Goal: Information Seeking & Learning: Learn about a topic

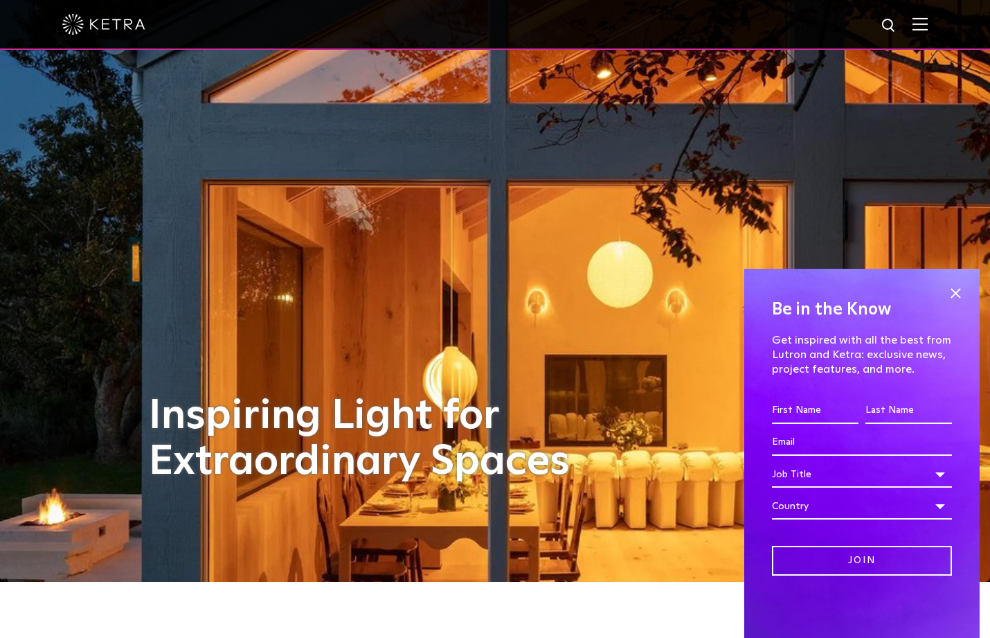
scroll to position [99, 0]
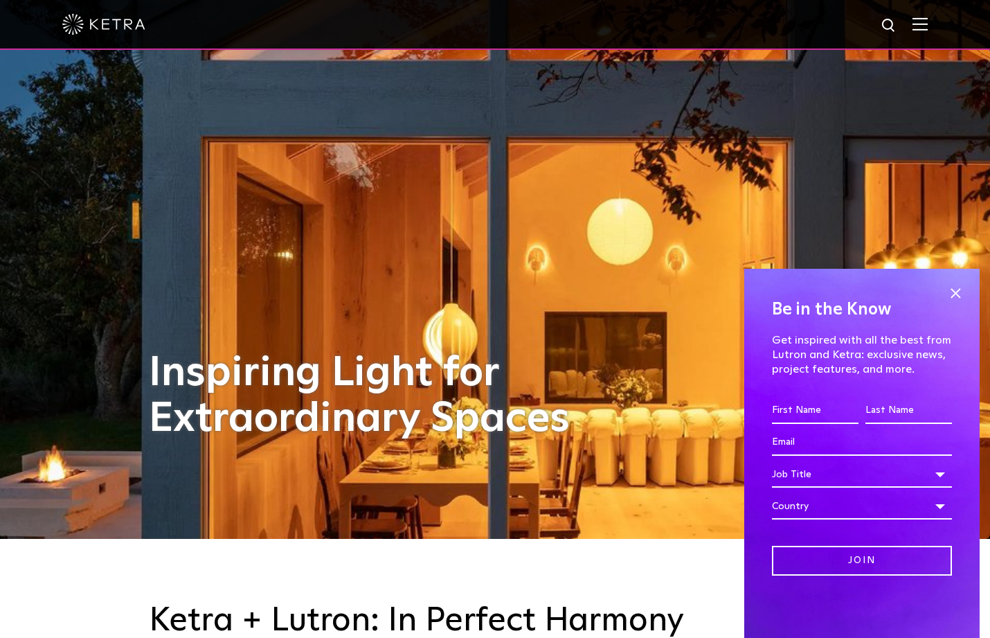
click at [920, 24] on img at bounding box center [920, 23] width 15 height 13
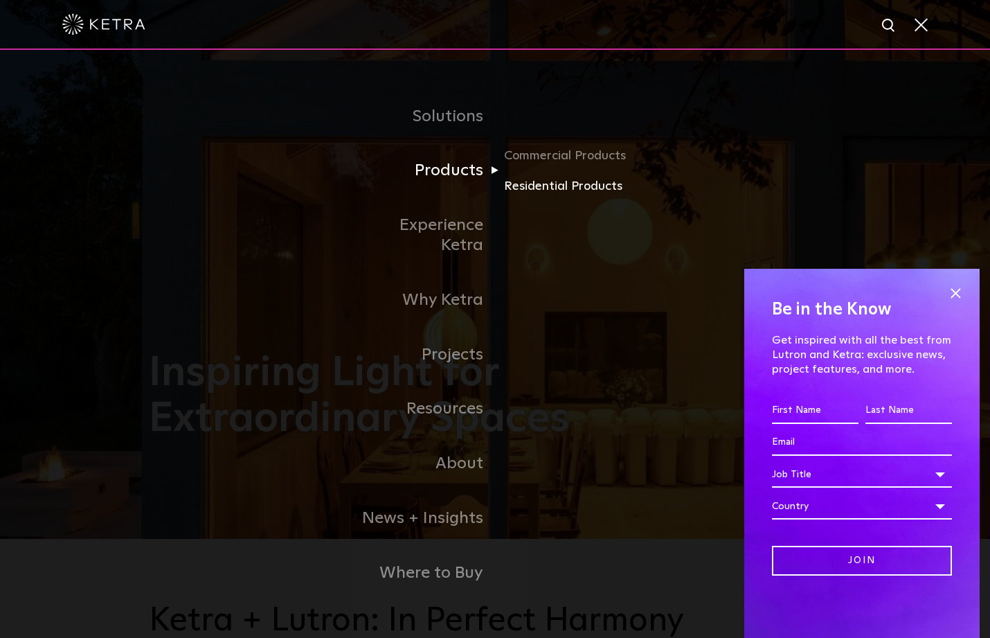
click at [536, 196] on link "Residential Products" at bounding box center [570, 186] width 133 height 20
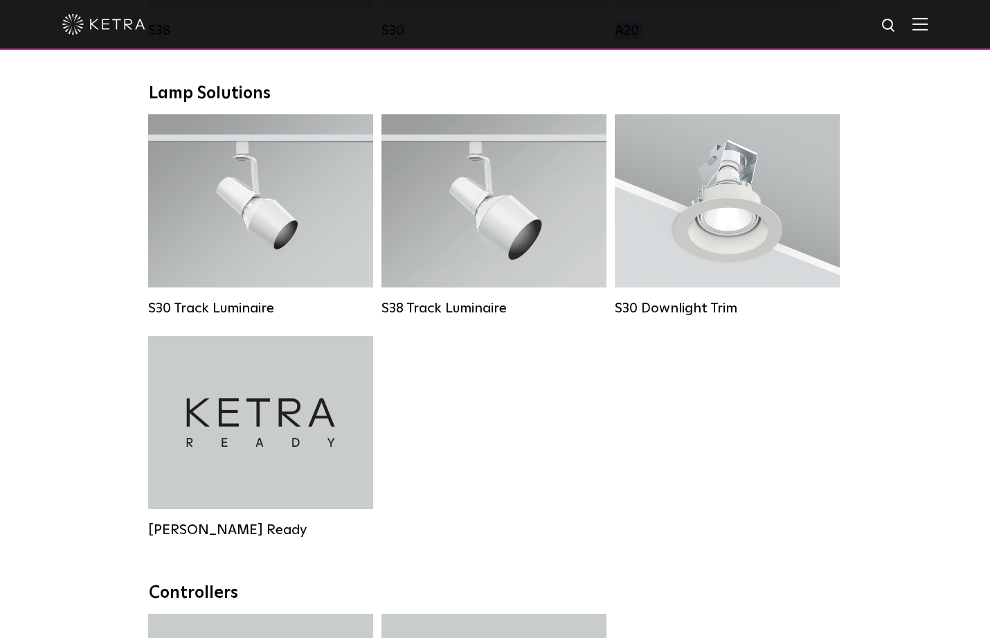
scroll to position [954, 0]
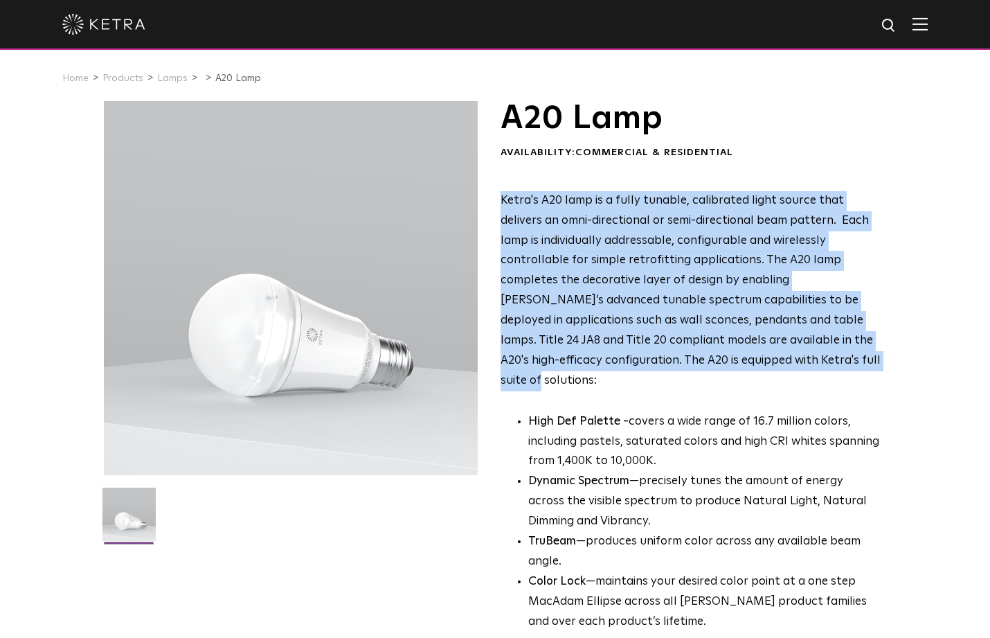
drag, startPoint x: 501, startPoint y: 194, endPoint x: 727, endPoint y: 351, distance: 275.6
click at [727, 350] on span "Ketra's A20 lamp is a fully tunable, calibrated light source that delivers an o…" at bounding box center [691, 291] width 380 height 192
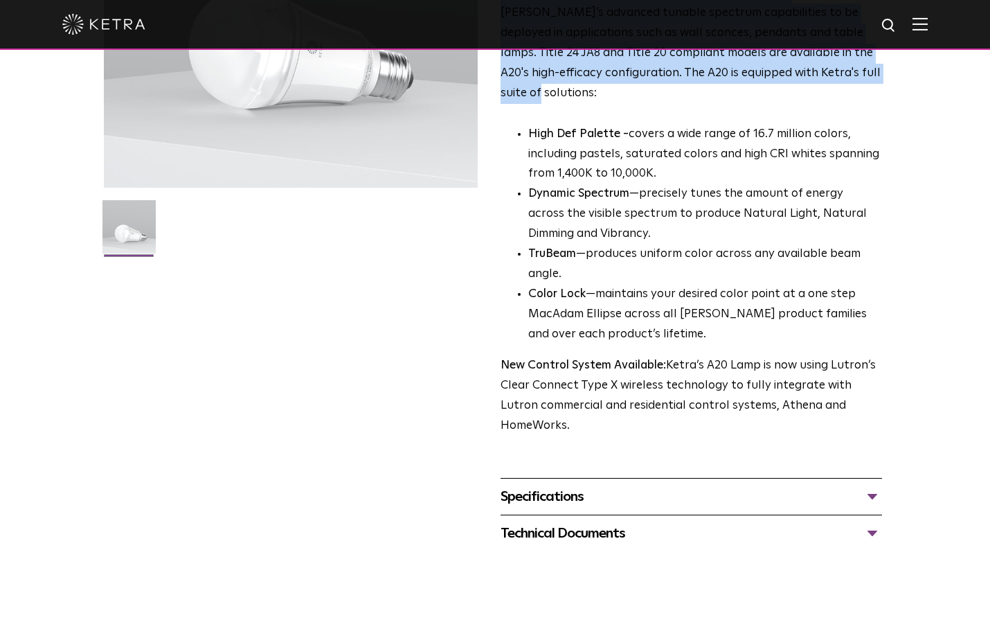
scroll to position [293, 0]
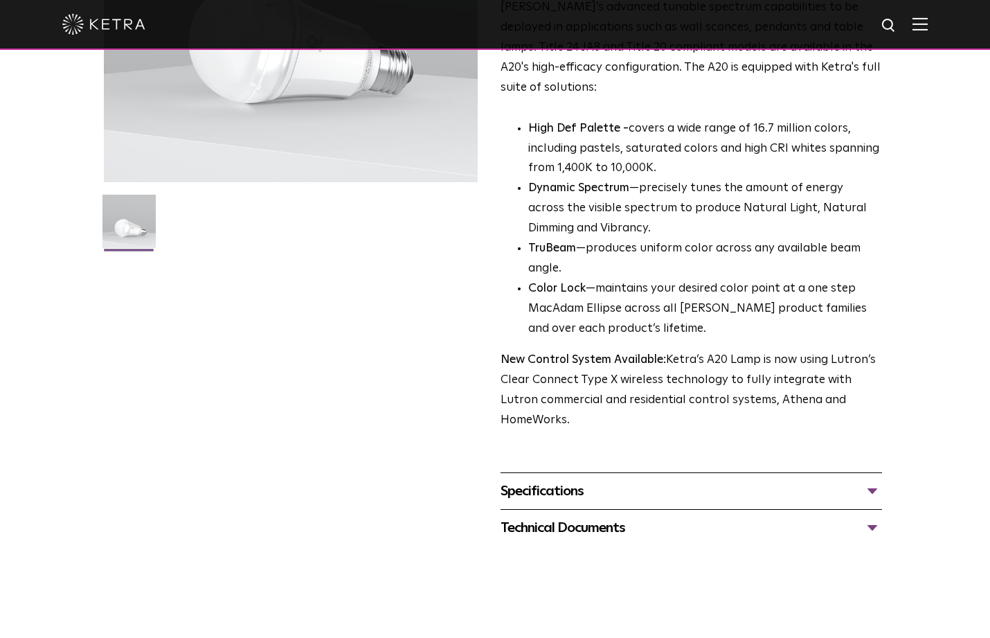
click at [572, 480] on div "Specifications" at bounding box center [692, 491] width 382 height 22
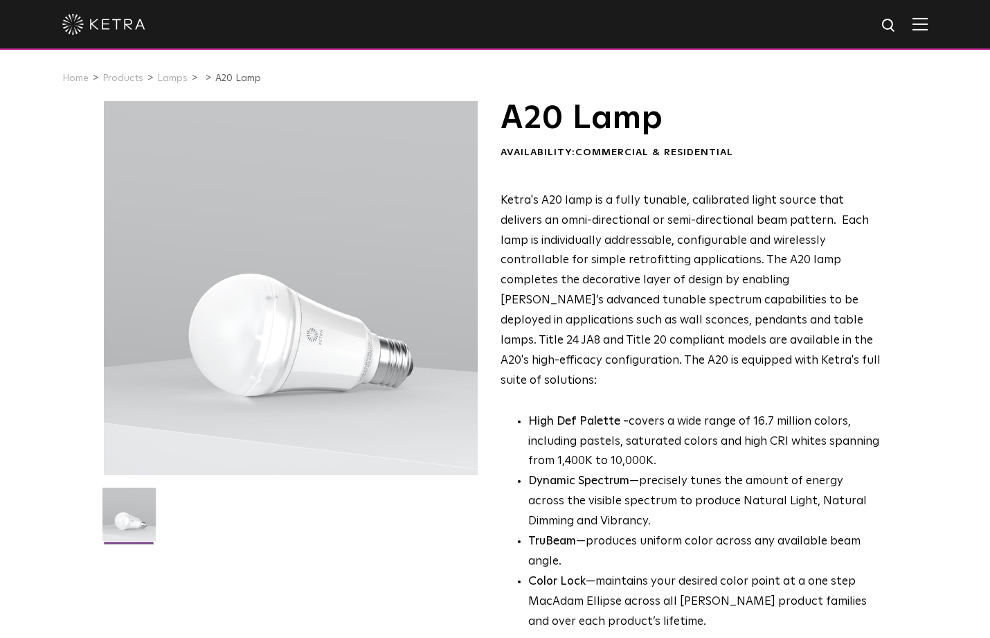
scroll to position [0, 0]
click at [167, 78] on link "Lamps" at bounding box center [172, 78] width 30 height 10
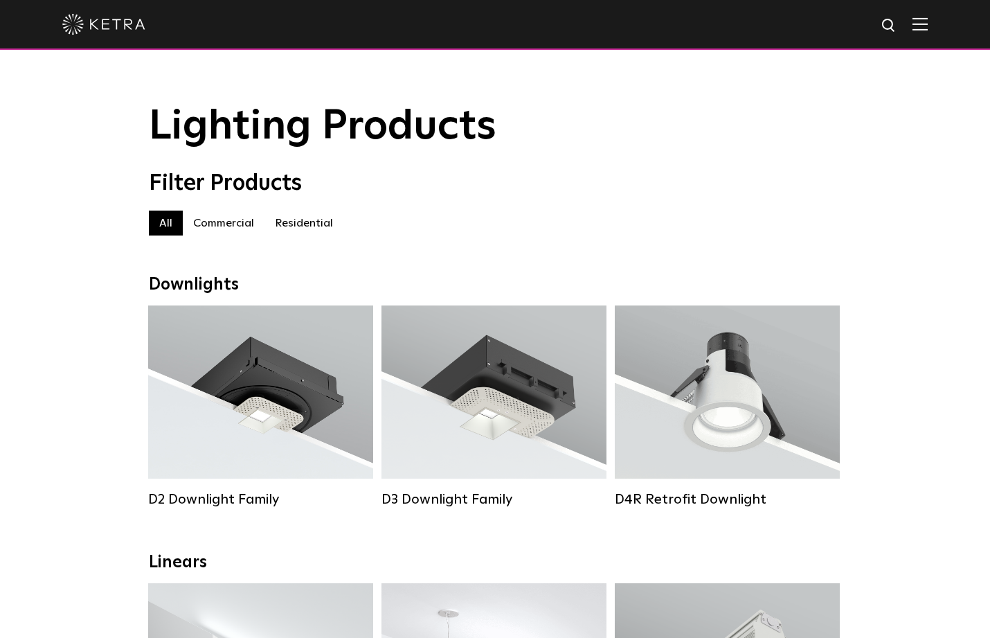
click at [315, 221] on label "Residential" at bounding box center [304, 223] width 79 height 25
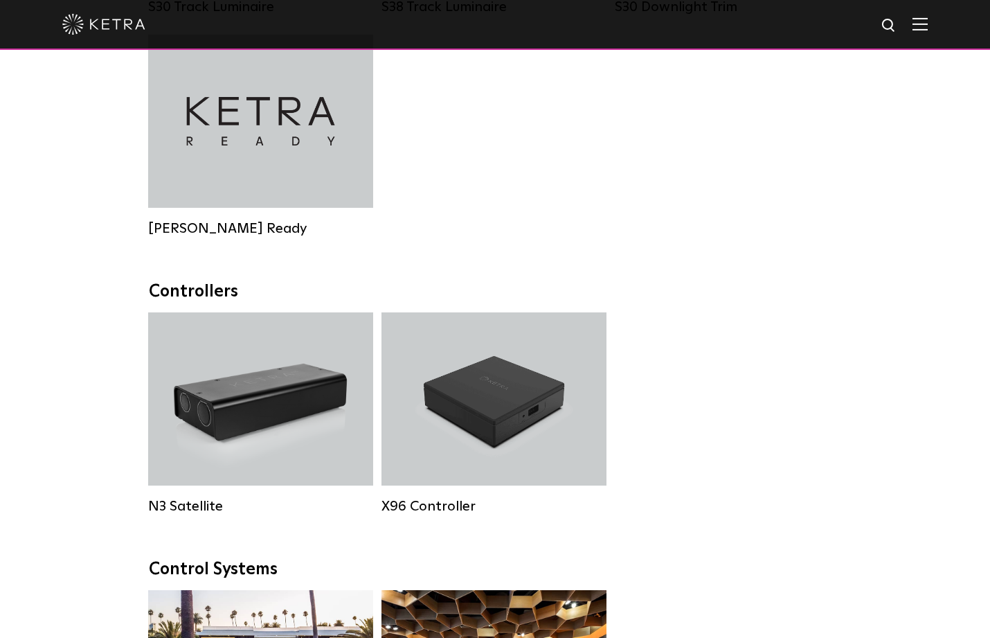
scroll to position [1341, 0]
